Goal: Information Seeking & Learning: Learn about a topic

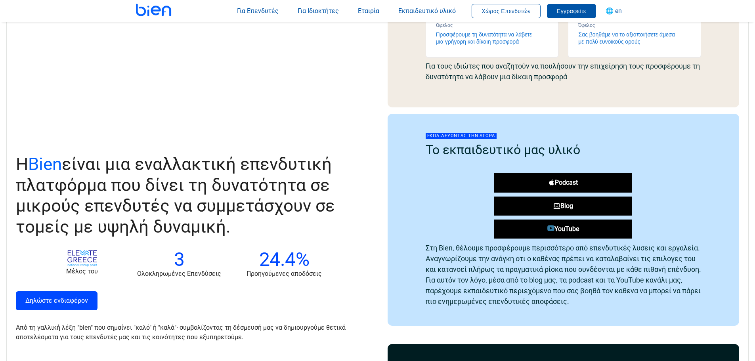
scroll to position [792, 0]
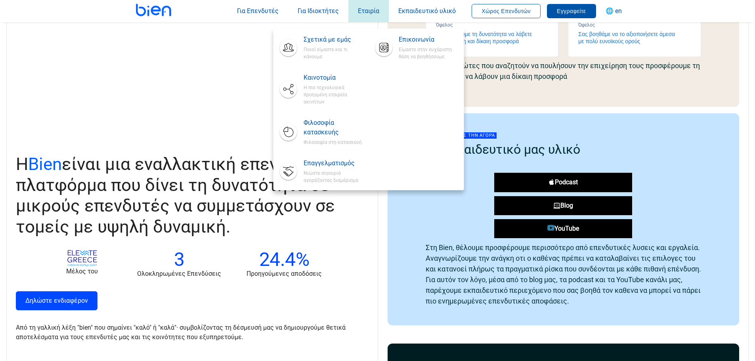
click at [358, 13] on span "Εταιρία" at bounding box center [368, 11] width 21 height 8
click at [366, 13] on span "Εταιρία" at bounding box center [368, 11] width 21 height 8
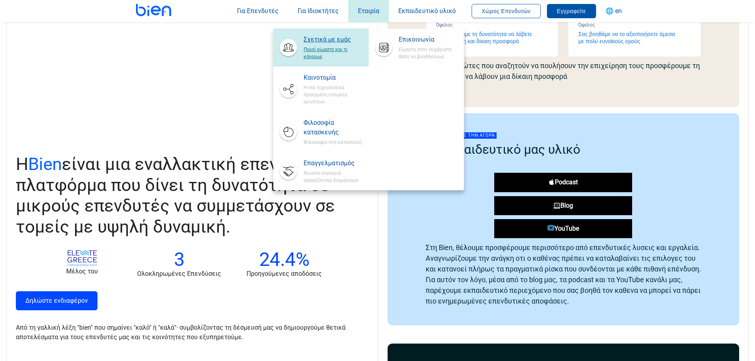
click at [318, 50] on span "Ποιοί είμαστε και τι κάνουμε" at bounding box center [332, 52] width 59 height 16
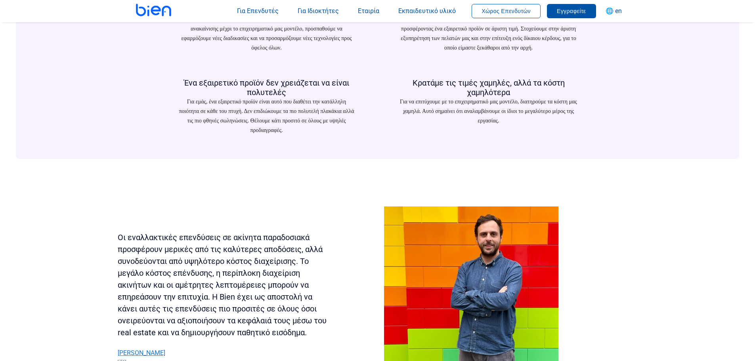
scroll to position [1149, 0]
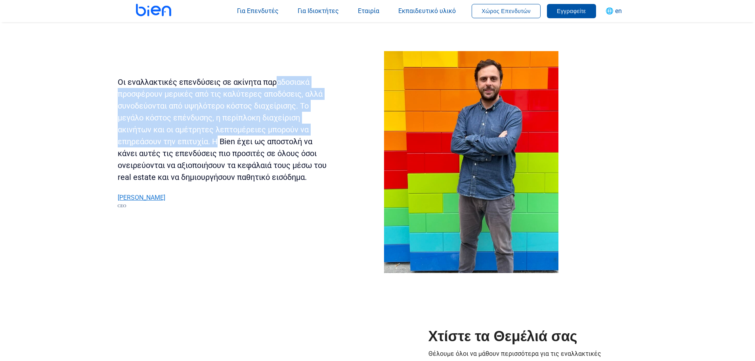
drag, startPoint x: 133, startPoint y: 154, endPoint x: 274, endPoint y: 193, distance: 146.0
click at [270, 183] on div "Οι εναλλακτικές επενδύσεις σε ακίνητα παραδοσιακά προσφέρουν μερικές από τις κα…" at bounding box center [222, 129] width 209 height 107
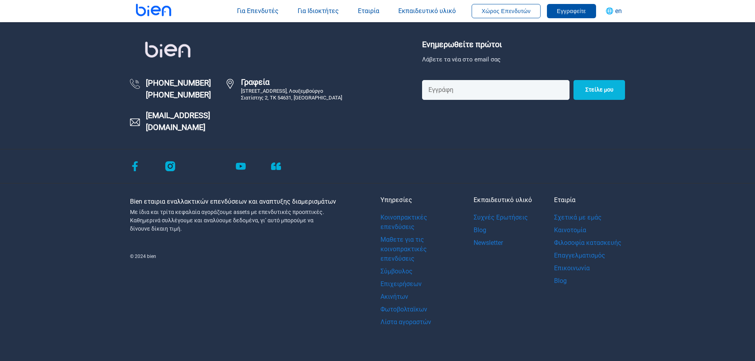
scroll to position [2294, 0]
drag, startPoint x: 227, startPoint y: 187, endPoint x: 146, endPoint y: 185, distance: 80.8
click at [146, 133] on div "[PHONE_NUMBER] [PHONE_NUMBER] Γραφεία [STREET_ADDRESS] [EMAIL_ADDRESS][DOMAIN_N…" at bounding box center [273, 105] width 286 height 56
copy div "[PHONE_NUMBER]"
